Goal: Task Accomplishment & Management: Manage account settings

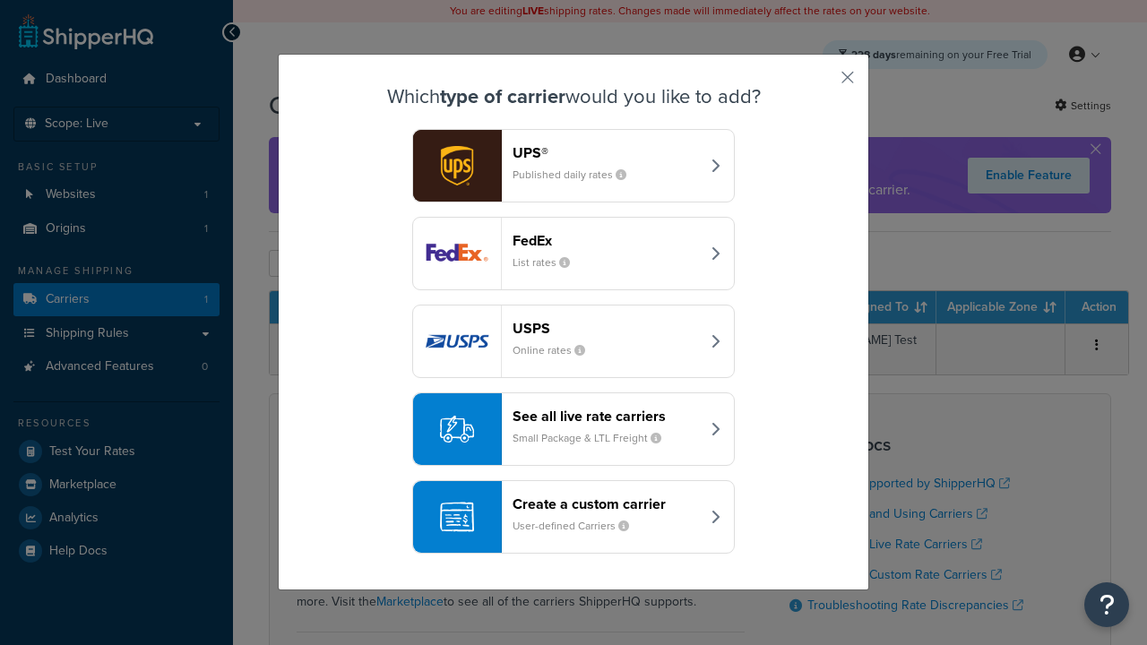
click at [606, 240] on header "FedEx" at bounding box center [605, 240] width 187 height 17
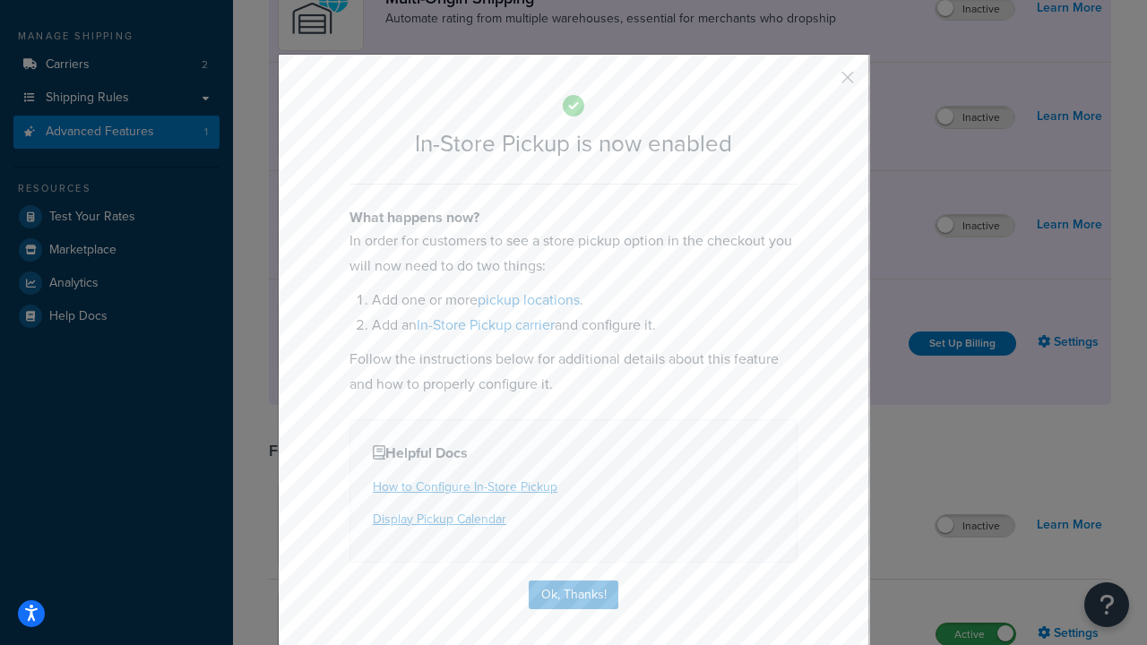
scroll to position [303, 0]
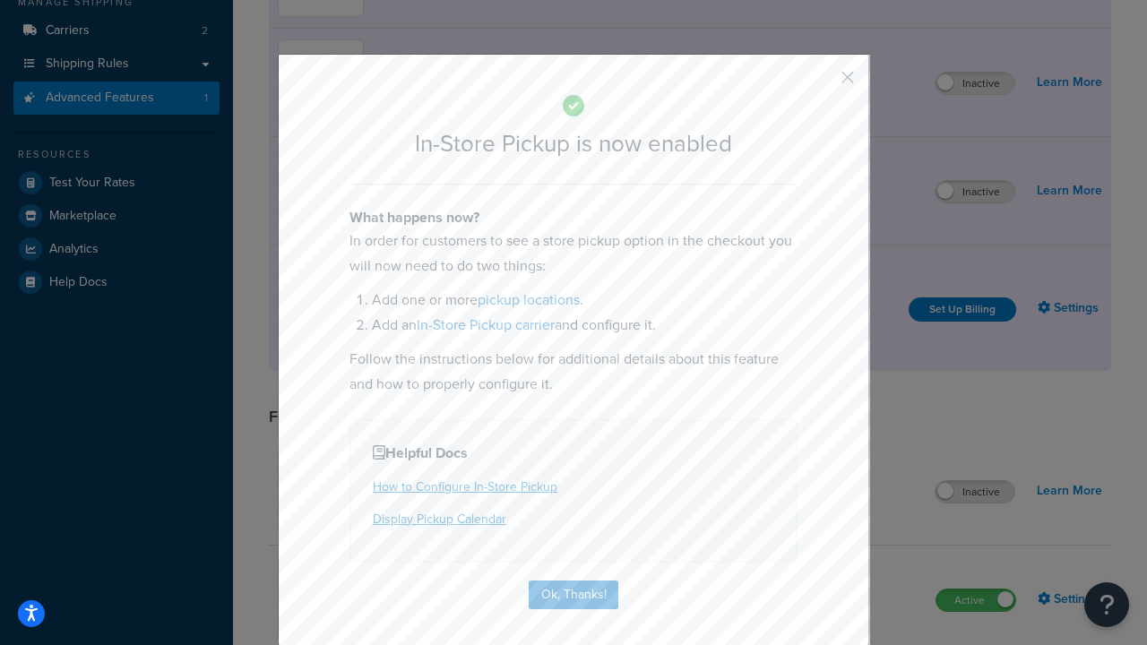
click at [821, 83] on button "button" at bounding box center [821, 84] width 4 height 4
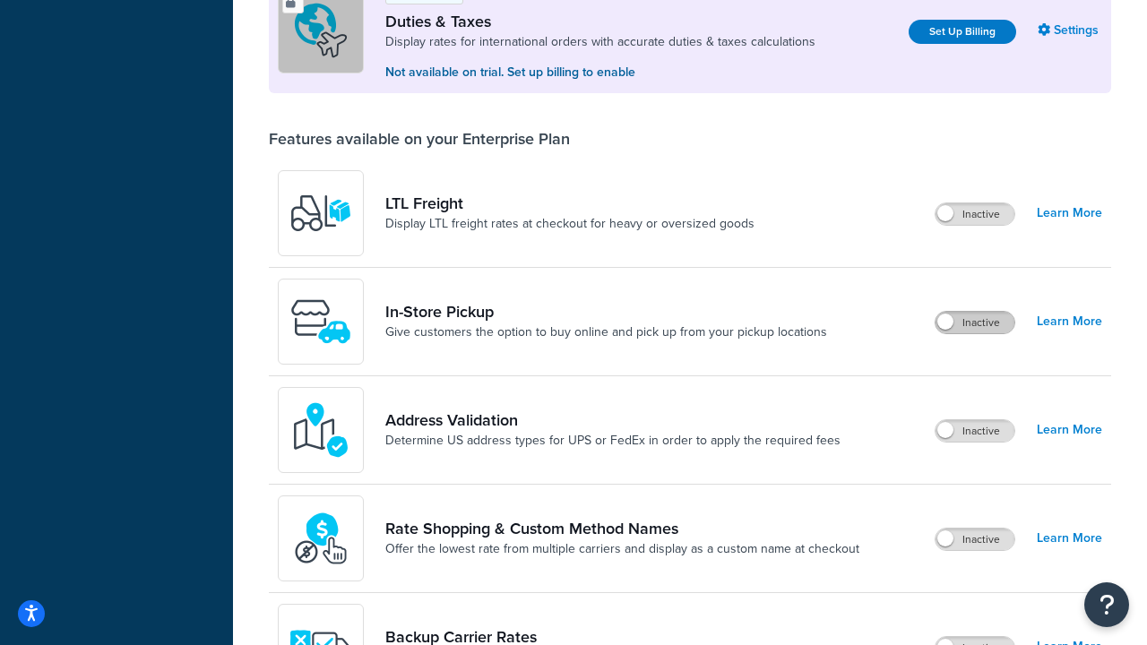
scroll to position [546, 0]
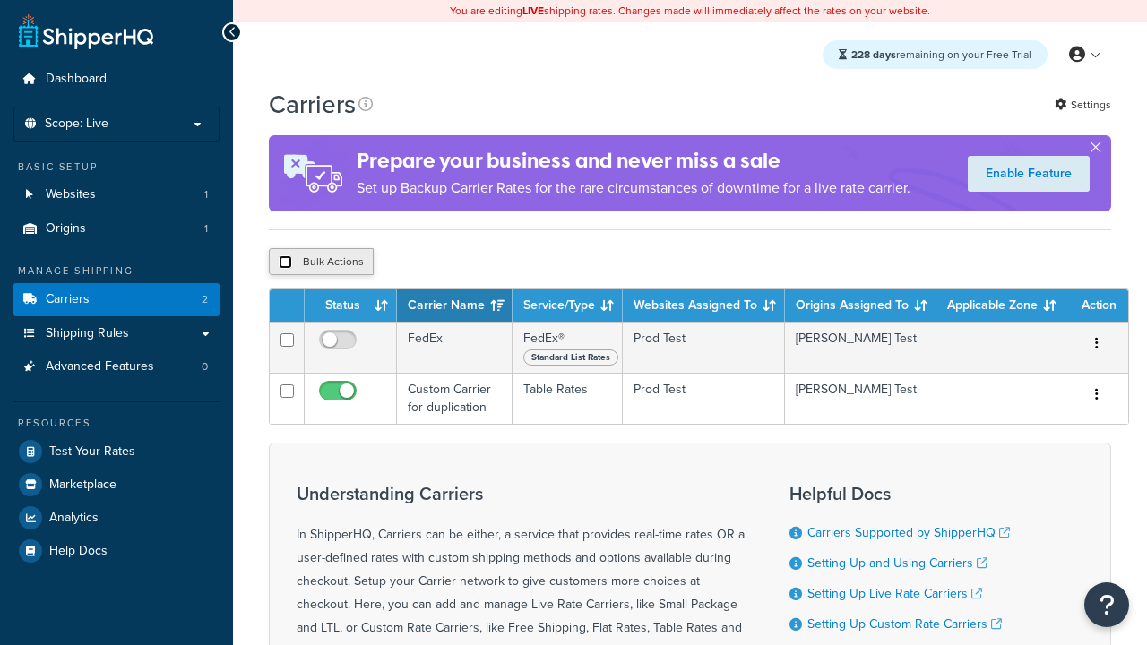
click at [285, 264] on input "checkbox" at bounding box center [285, 261] width 13 height 13
checkbox input "true"
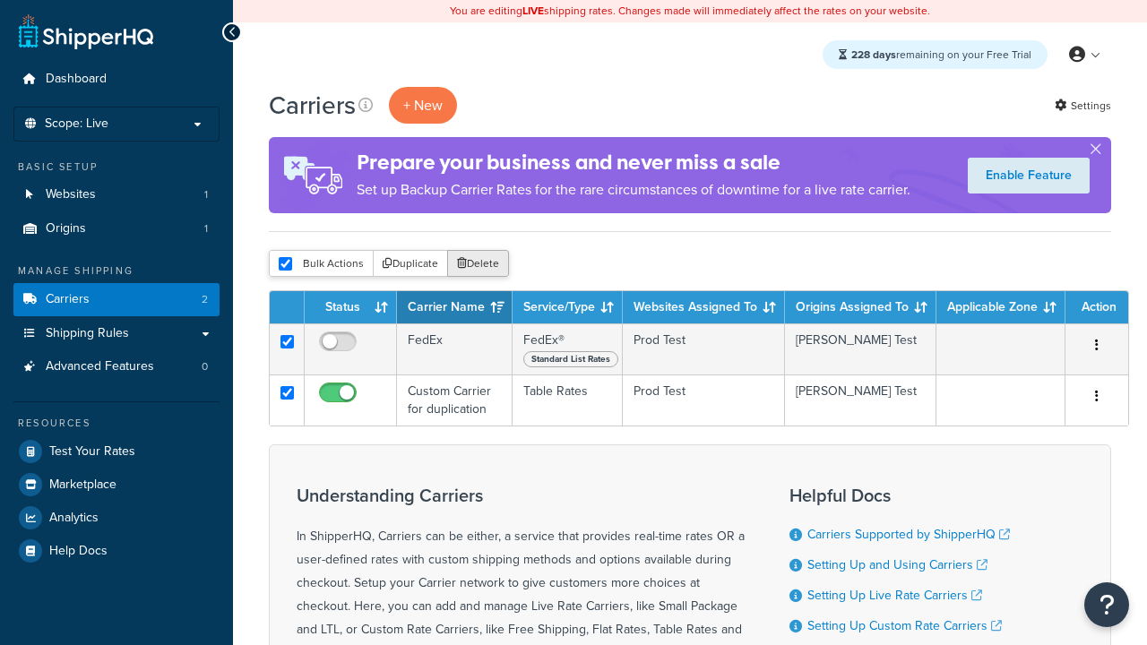
click at [482, 264] on button "Delete" at bounding box center [478, 263] width 62 height 27
